Goal: Find contact information: Find contact information

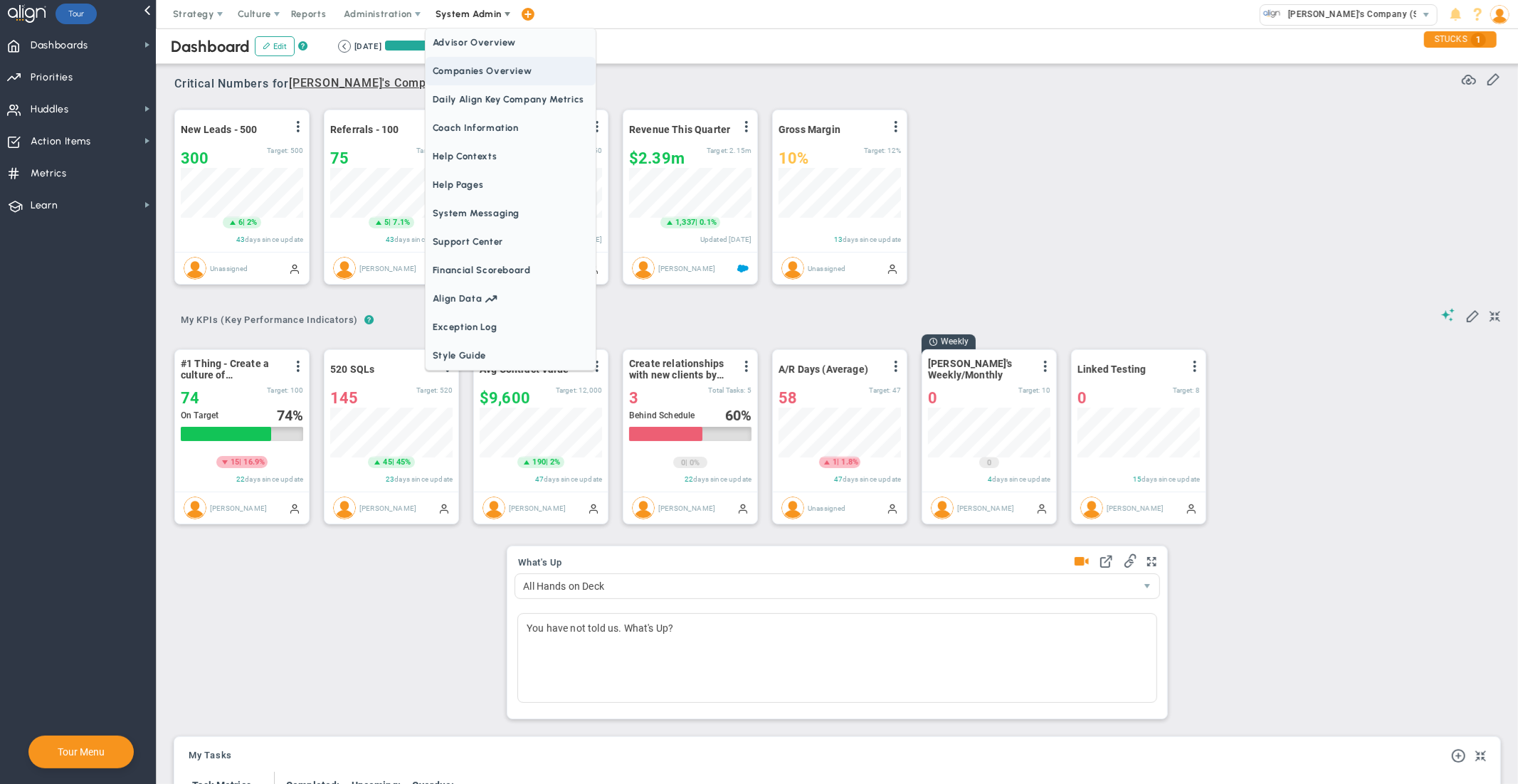
click at [469, 78] on span "Companies Overview" at bounding box center [510, 71] width 170 height 29
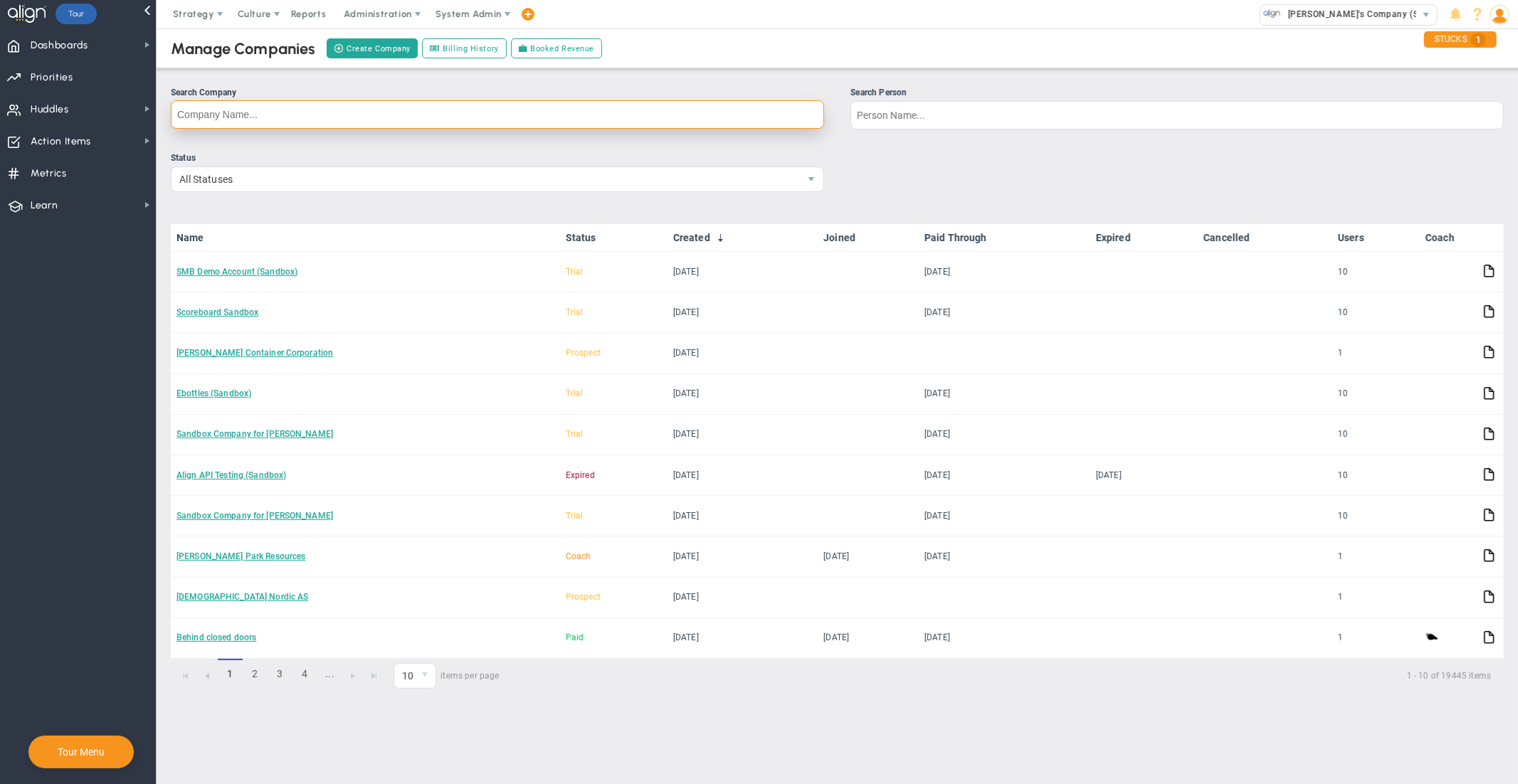
click at [593, 116] on input "Search Company" at bounding box center [496, 115] width 653 height 29
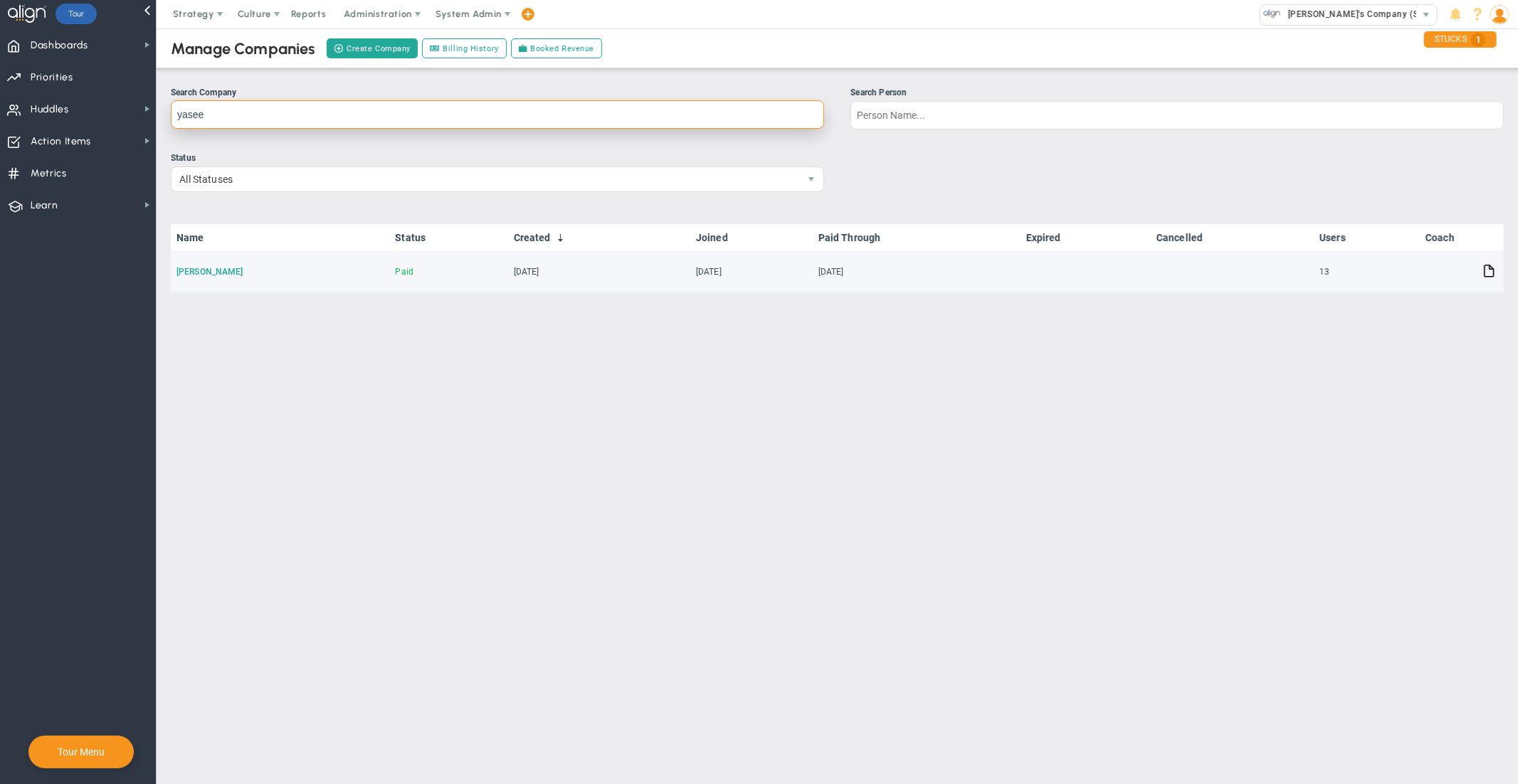
type input "yasee"
click at [192, 268] on link "[PERSON_NAME]" at bounding box center [209, 272] width 67 height 10
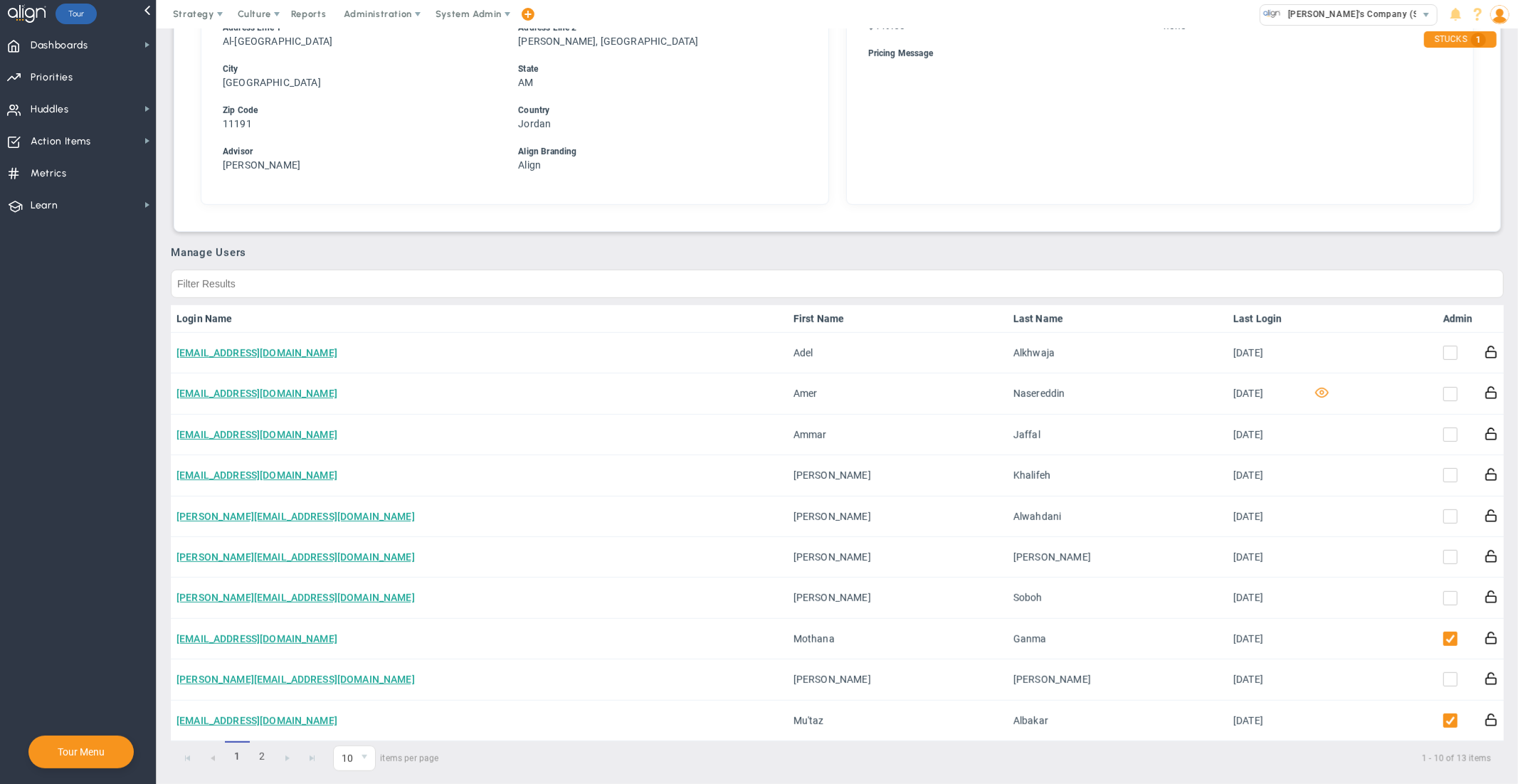
scroll to position [723, 0]
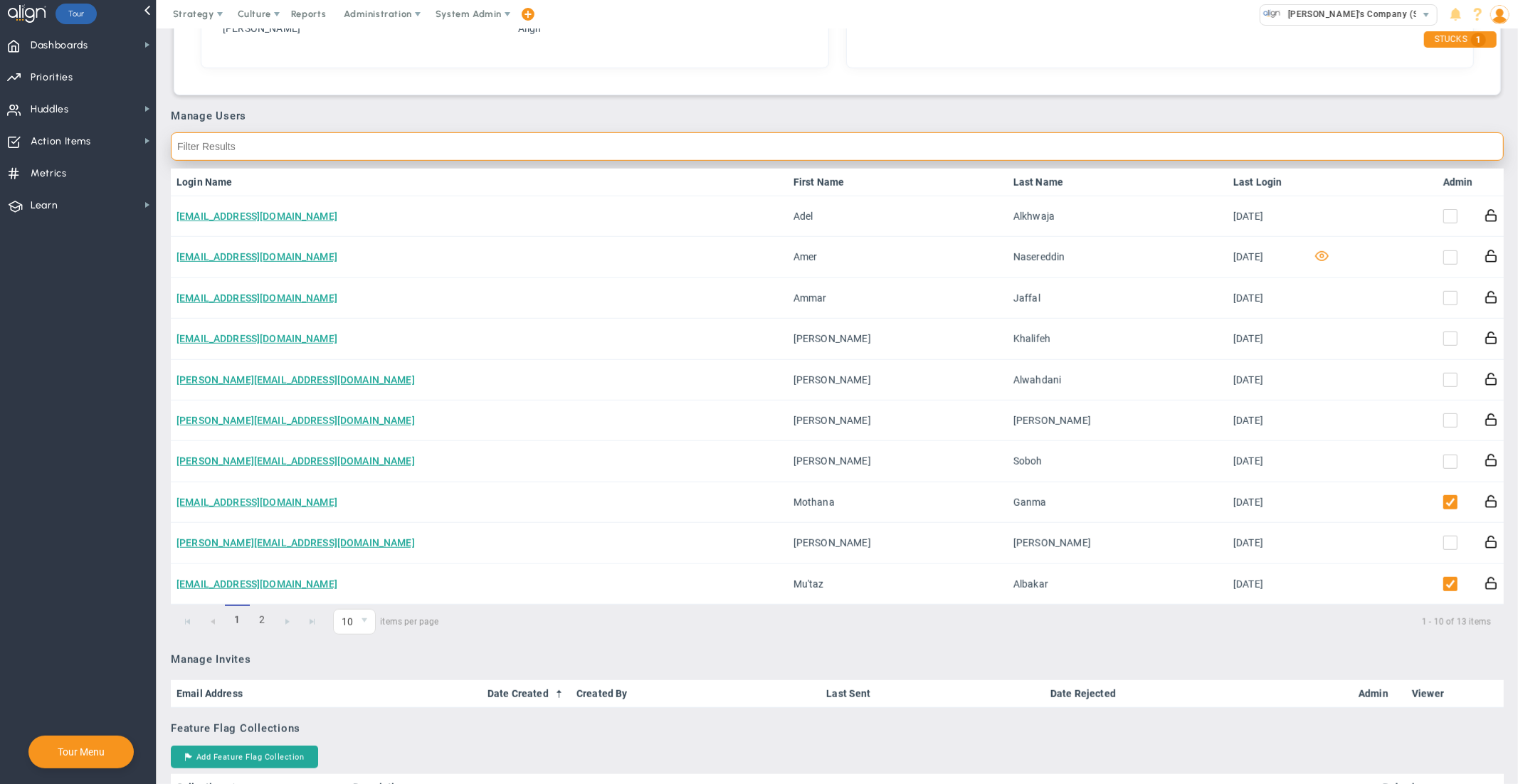
click at [1248, 149] on input "text" at bounding box center [836, 146] width 1333 height 29
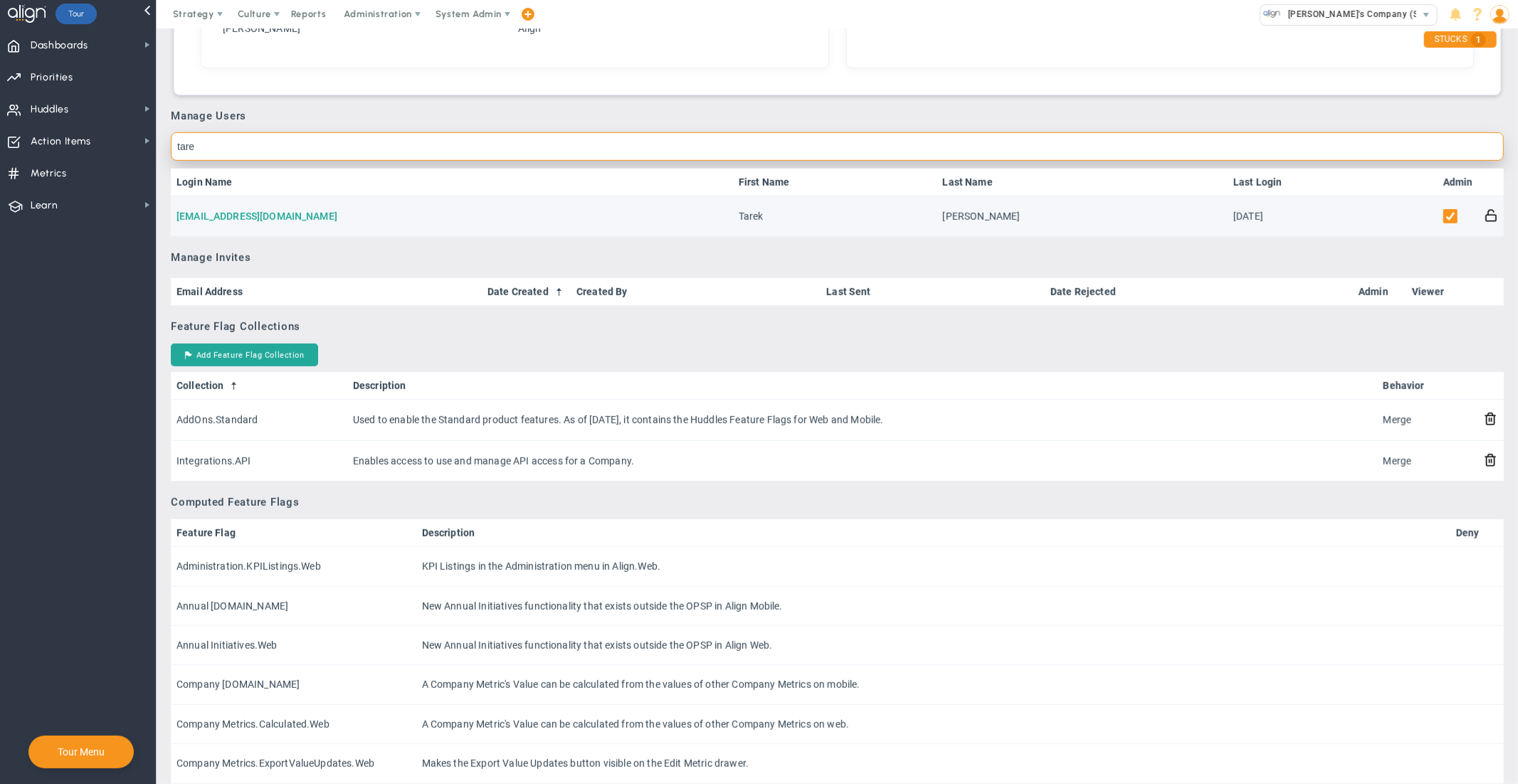
type input "tare"
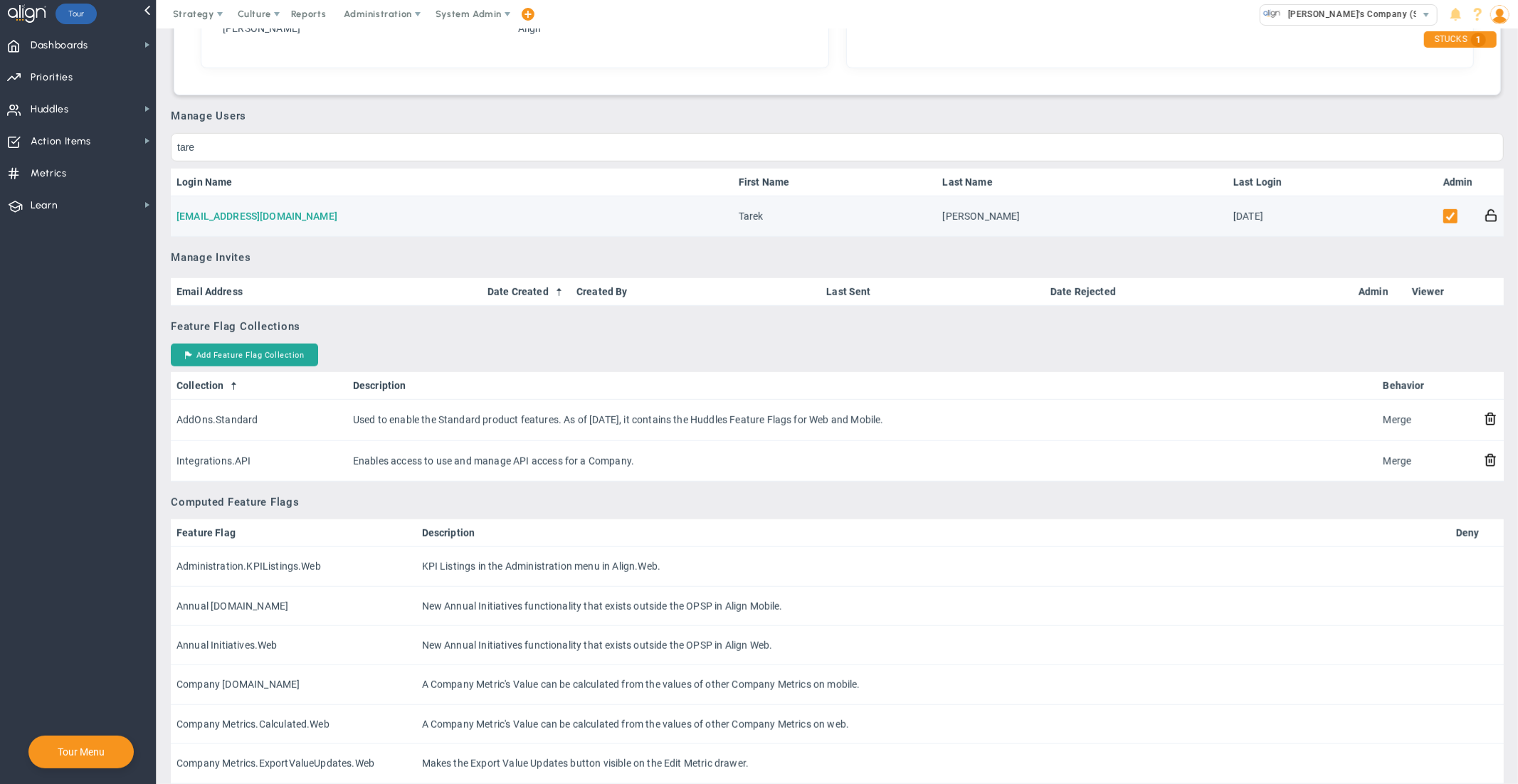
click at [263, 216] on link "[EMAIL_ADDRESS][DOMAIN_NAME]" at bounding box center [256, 215] width 160 height 11
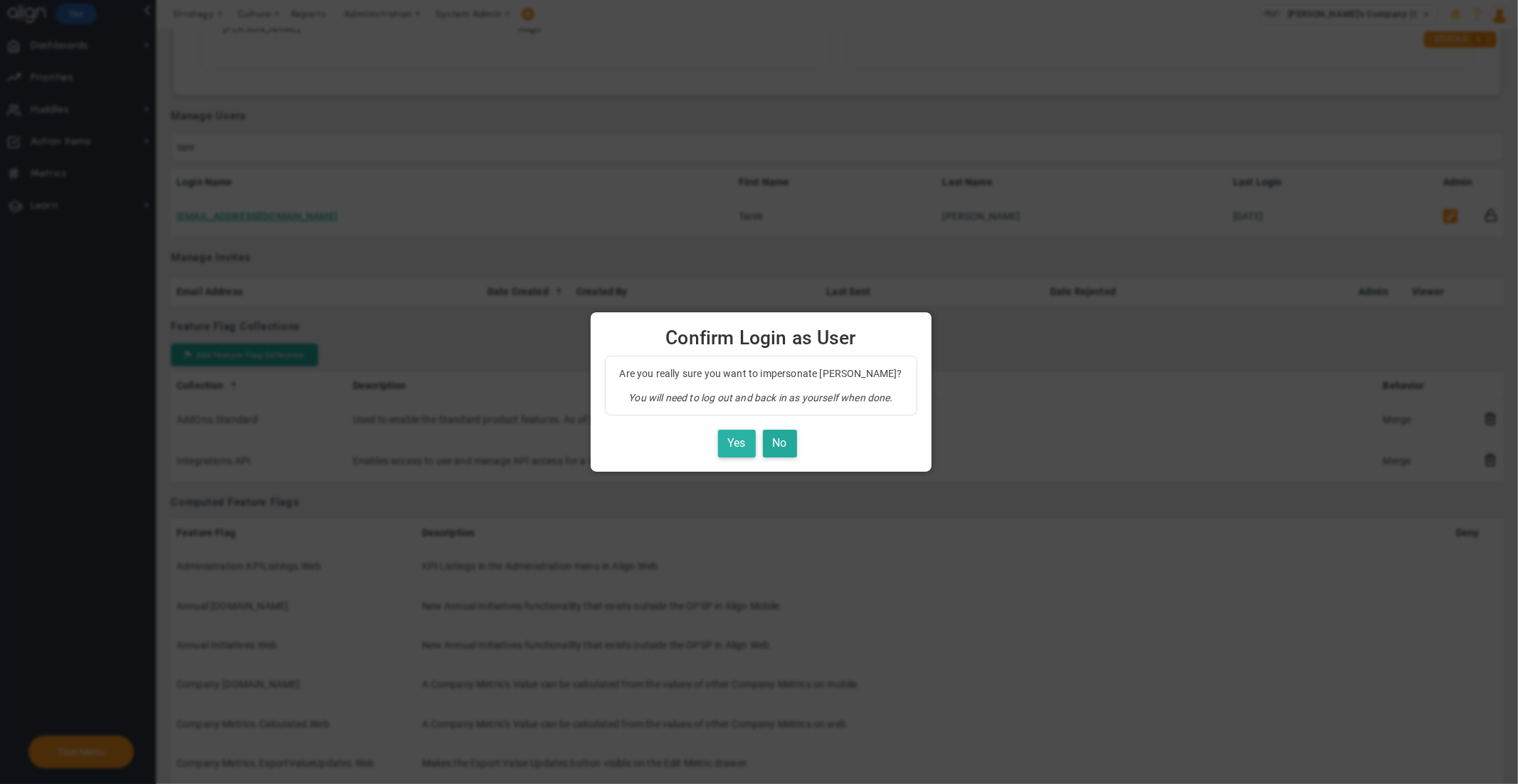
click at [720, 444] on button "Yes" at bounding box center [737, 443] width 38 height 28
